Goal: Find specific page/section: Find specific page/section

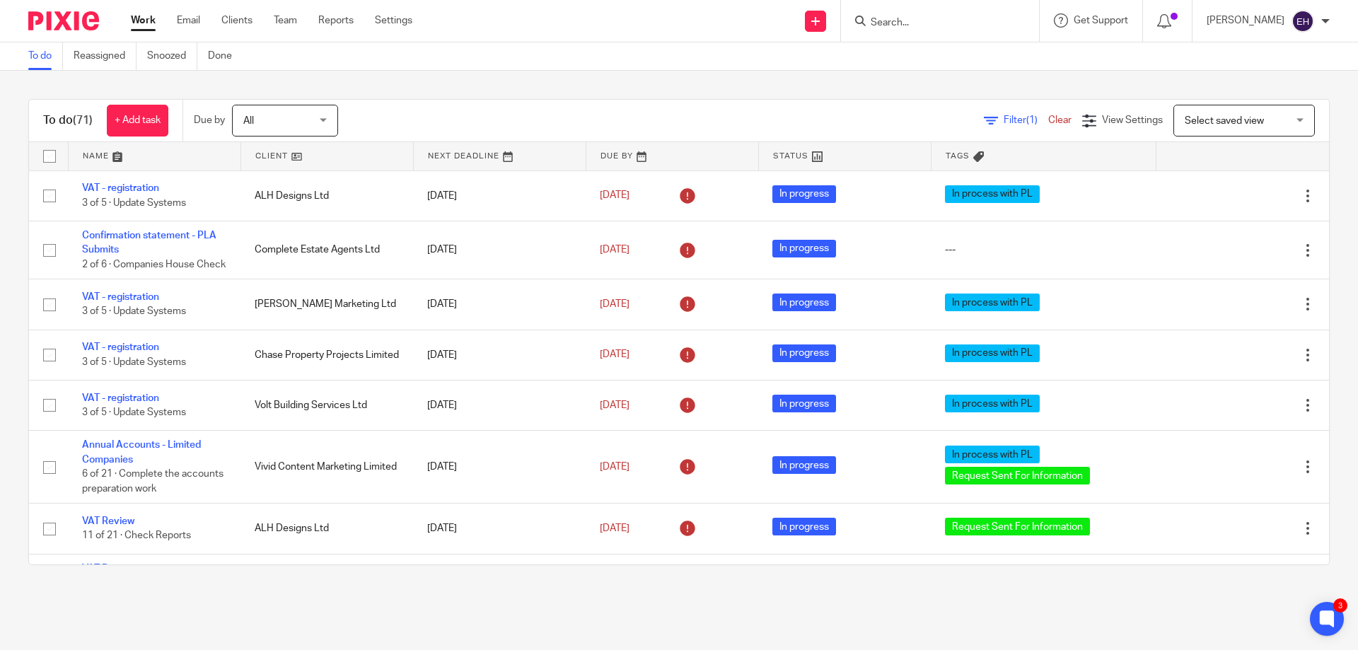
click at [962, 29] on input "Search" at bounding box center [932, 23] width 127 height 13
type input "itt"
click at [970, 59] on link at bounding box center [985, 67] width 239 height 44
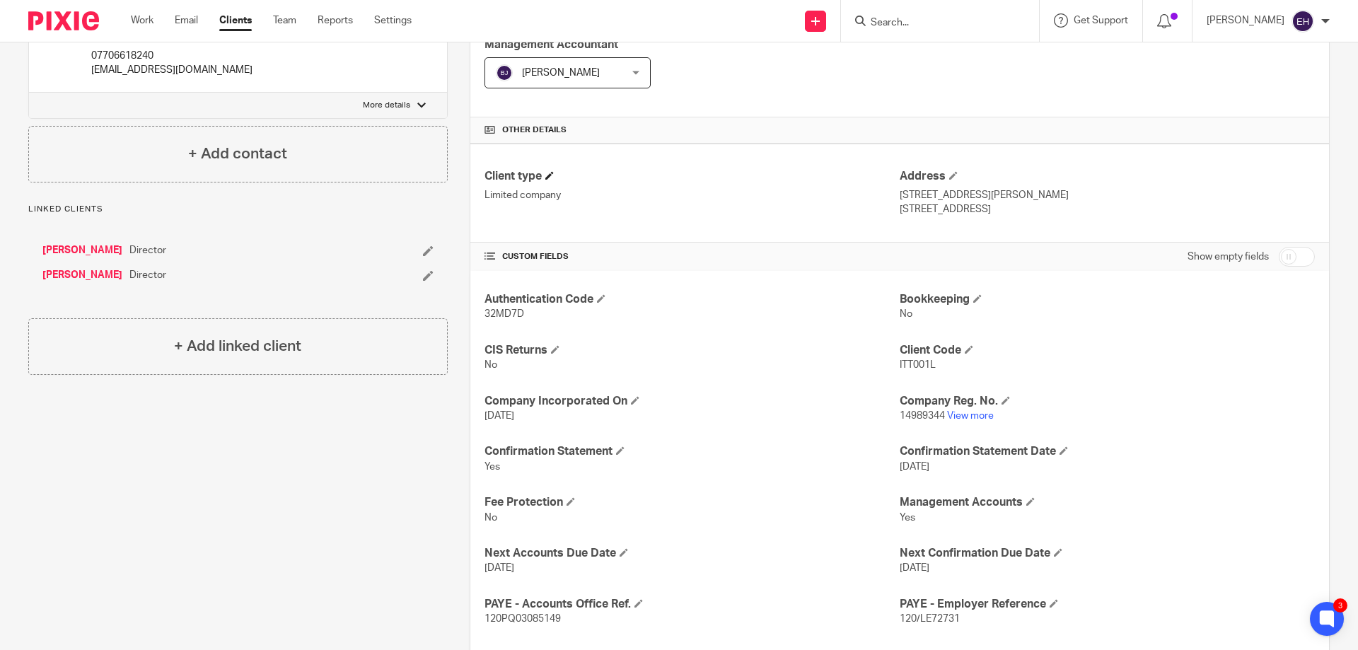
scroll to position [354, 0]
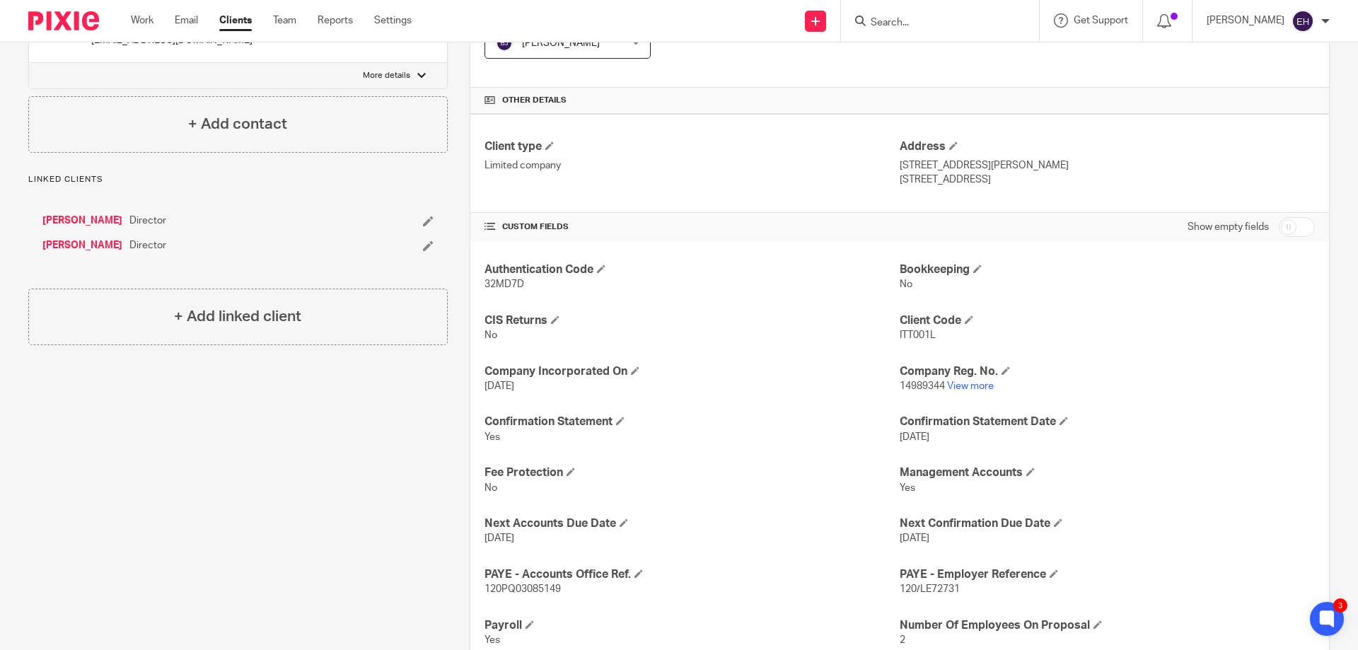
click at [139, 17] on link "Work" at bounding box center [142, 20] width 23 height 14
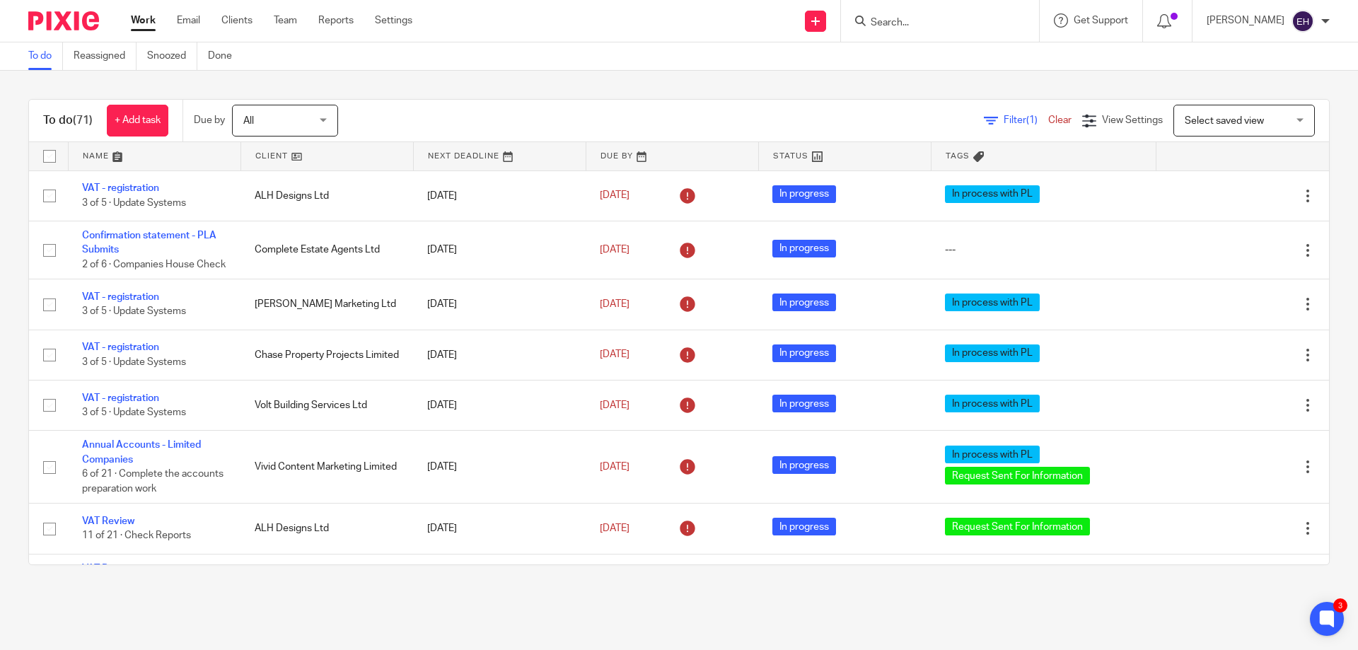
click at [96, 154] on link at bounding box center [155, 156] width 172 height 28
